Goal: Transaction & Acquisition: Obtain resource

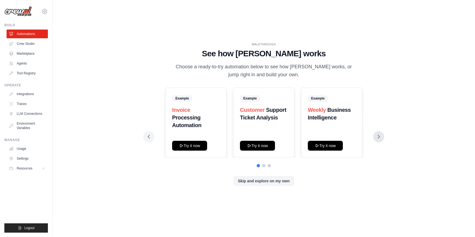
click at [380, 138] on icon at bounding box center [378, 136] width 5 height 5
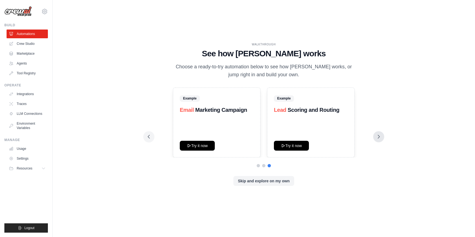
click at [380, 138] on icon at bounding box center [378, 136] width 5 height 5
click at [149, 136] on icon at bounding box center [148, 136] width 5 height 5
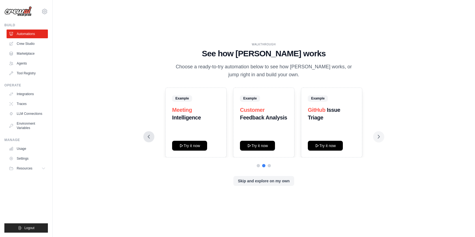
click at [149, 136] on icon at bounding box center [148, 136] width 5 height 5
click at [25, 52] on link "Marketplace" at bounding box center [27, 53] width 41 height 9
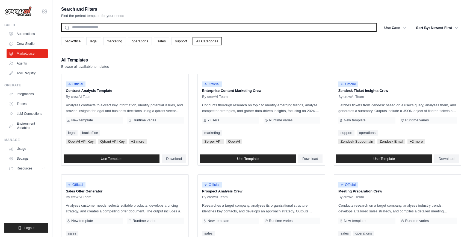
click at [129, 30] on input "text" at bounding box center [219, 27] width 316 height 9
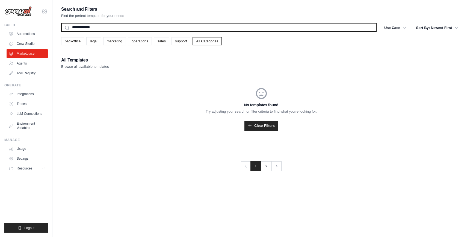
type input "**********"
click at [61, 31] on button "Search" at bounding box center [61, 31] width 0 height 0
click at [129, 30] on input "**********" at bounding box center [219, 27] width 316 height 9
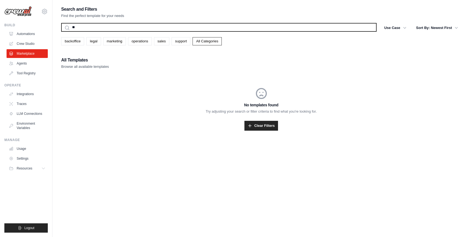
type input "***"
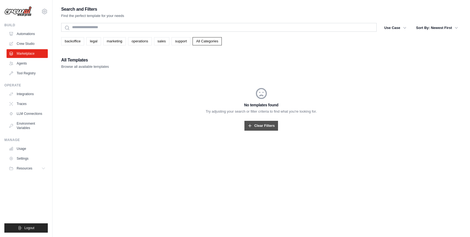
click at [265, 128] on link "Clear Filters" at bounding box center [262, 126] width 34 height 10
click at [31, 52] on link "Marketplace" at bounding box center [27, 53] width 41 height 9
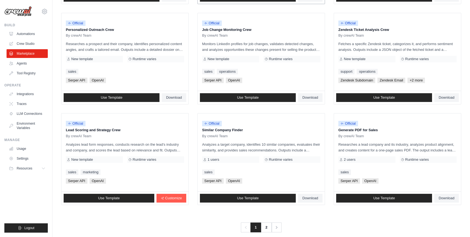
scroll to position [270, 0]
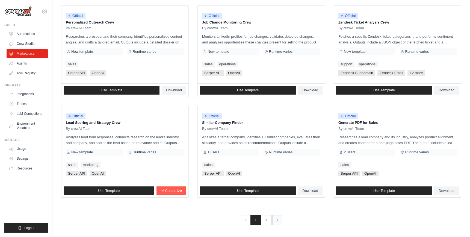
click at [275, 221] on icon "Pagination" at bounding box center [277, 219] width 5 height 5
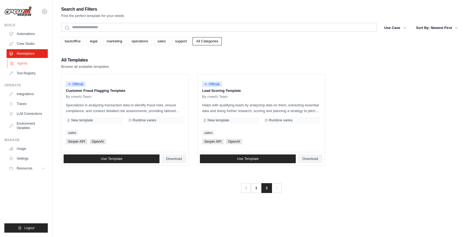
click at [19, 63] on link "Agents" at bounding box center [27, 63] width 41 height 9
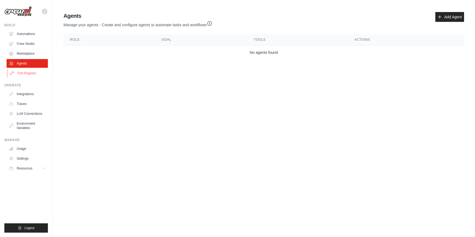
click at [25, 73] on link "Tool Registry" at bounding box center [27, 73] width 41 height 9
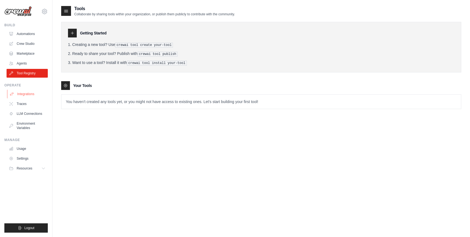
click at [26, 95] on link "Integrations" at bounding box center [27, 94] width 41 height 9
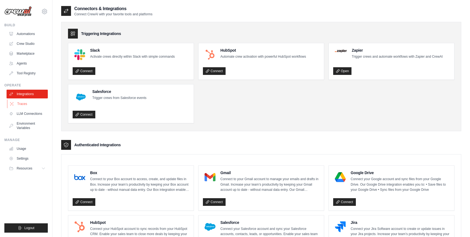
click at [22, 103] on link "Traces" at bounding box center [27, 104] width 41 height 9
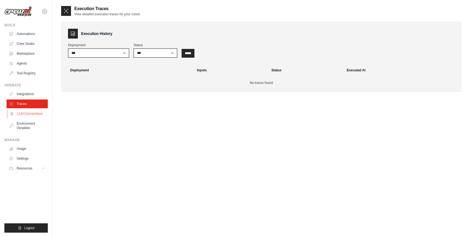
click at [37, 114] on link "LLM Connections" at bounding box center [27, 113] width 41 height 9
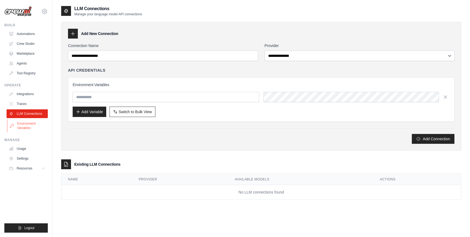
click at [25, 128] on link "Environment Variables" at bounding box center [27, 125] width 41 height 13
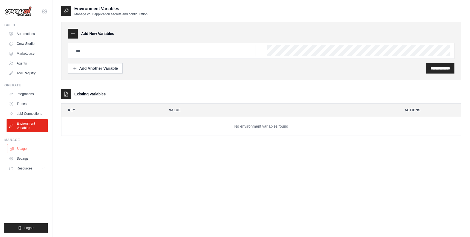
click at [24, 146] on link "Usage" at bounding box center [27, 148] width 41 height 9
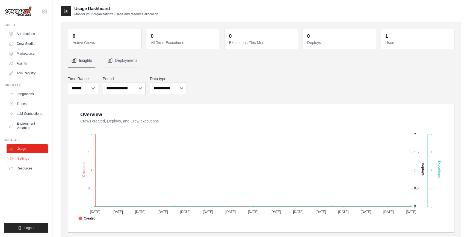
click at [27, 159] on link "Settings" at bounding box center [27, 158] width 41 height 9
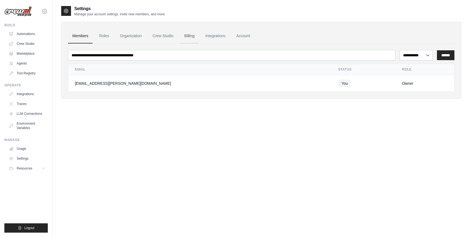
click at [190, 33] on link "Billing" at bounding box center [189, 36] width 19 height 15
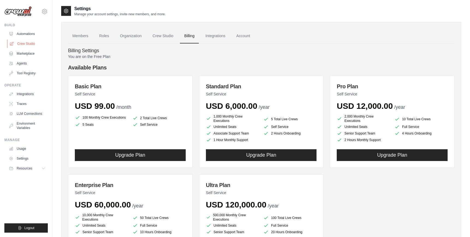
click at [29, 43] on link "Crew Studio" at bounding box center [27, 43] width 41 height 9
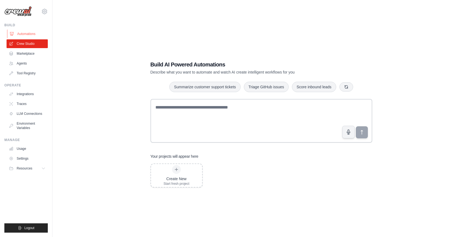
click at [27, 33] on link "Automations" at bounding box center [27, 34] width 41 height 9
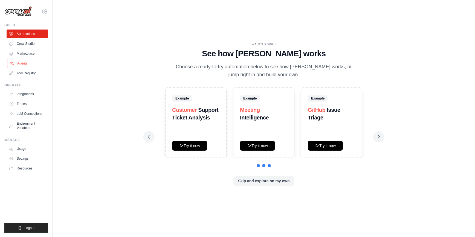
click at [24, 63] on link "Agents" at bounding box center [27, 63] width 41 height 9
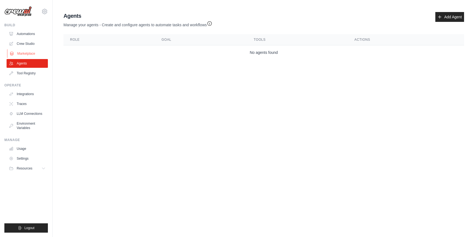
click at [26, 55] on link "Marketplace" at bounding box center [27, 53] width 41 height 9
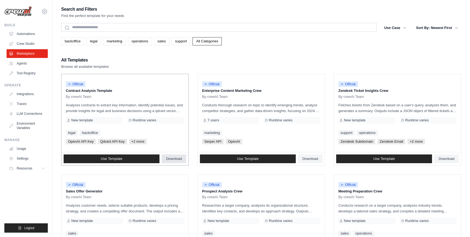
click at [178, 159] on span "Download" at bounding box center [174, 159] width 16 height 4
click at [25, 42] on link "Crew Studio" at bounding box center [27, 43] width 41 height 9
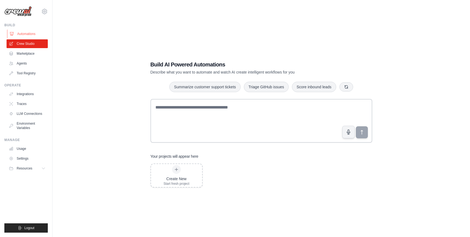
click at [26, 35] on link "Automations" at bounding box center [27, 34] width 41 height 9
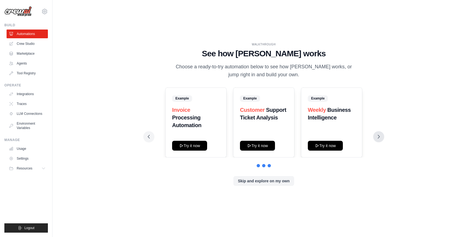
click at [381, 136] on button at bounding box center [378, 136] width 11 height 11
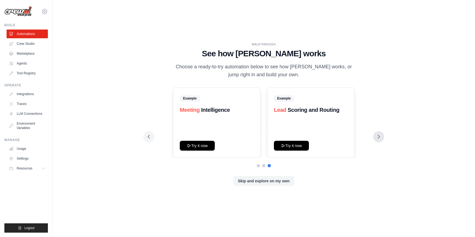
click at [380, 136] on icon at bounding box center [378, 136] width 5 height 5
click at [281, 182] on button "Skip and explore on my own" at bounding box center [263, 181] width 60 height 10
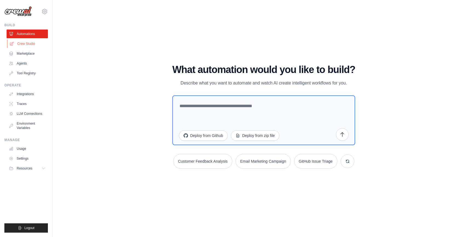
click at [31, 42] on link "Crew Studio" at bounding box center [27, 43] width 41 height 9
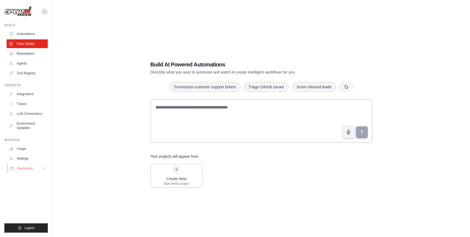
click at [26, 170] on span "Resources" at bounding box center [25, 168] width 16 height 4
click at [29, 178] on span "Documentation" at bounding box center [30, 178] width 22 height 4
